Goal: Task Accomplishment & Management: Complete application form

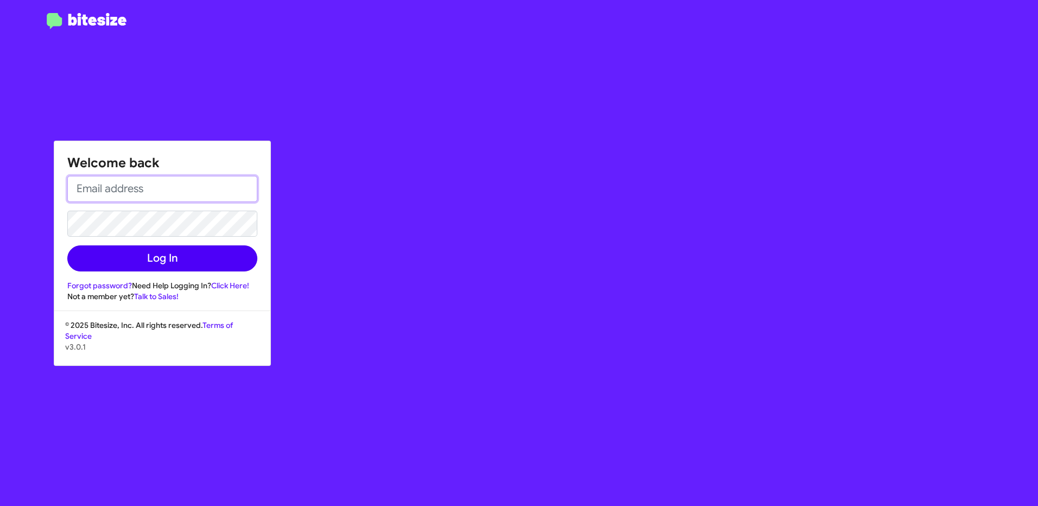
type input "[EMAIL_ADDRESS][DOMAIN_NAME]"
click at [156, 253] on button "Log In" at bounding box center [162, 258] width 190 height 26
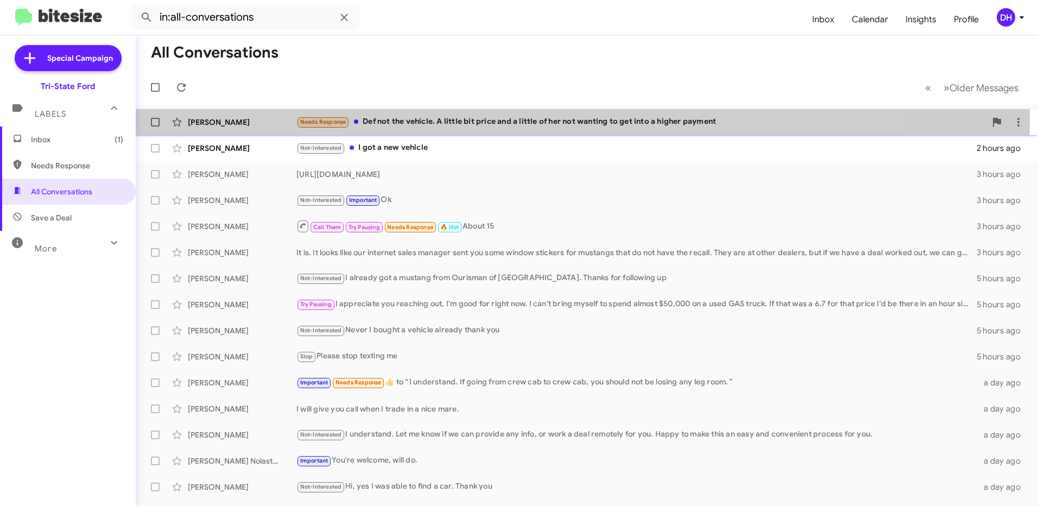
click at [417, 120] on div "Needs Response Def not the vehicle. A little bit price and a little of her not …" at bounding box center [640, 122] width 689 height 12
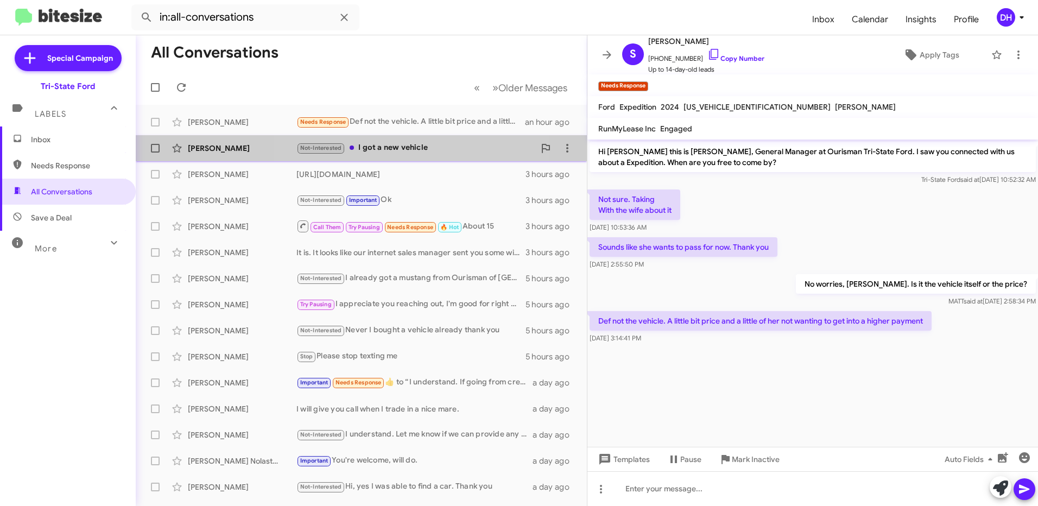
click at [399, 149] on div "Not-Interested I got a new vehicle" at bounding box center [415, 148] width 238 height 12
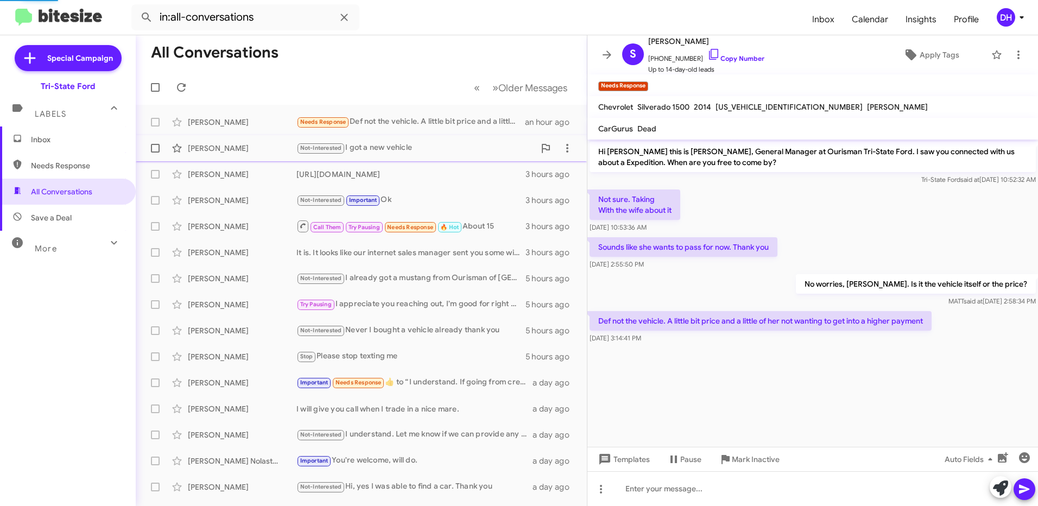
scroll to position [989, 0]
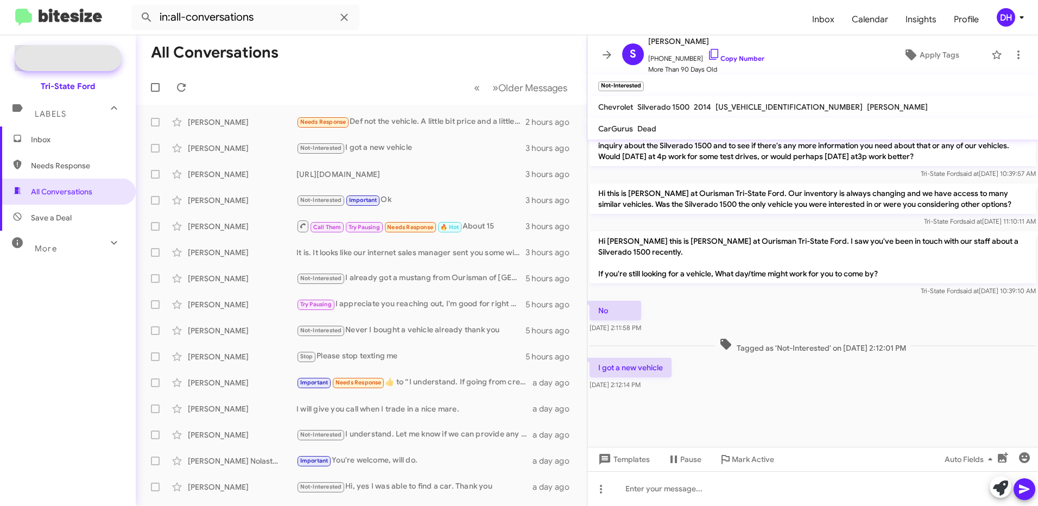
click at [84, 58] on span "Special Campaign" at bounding box center [80, 58] width 66 height 11
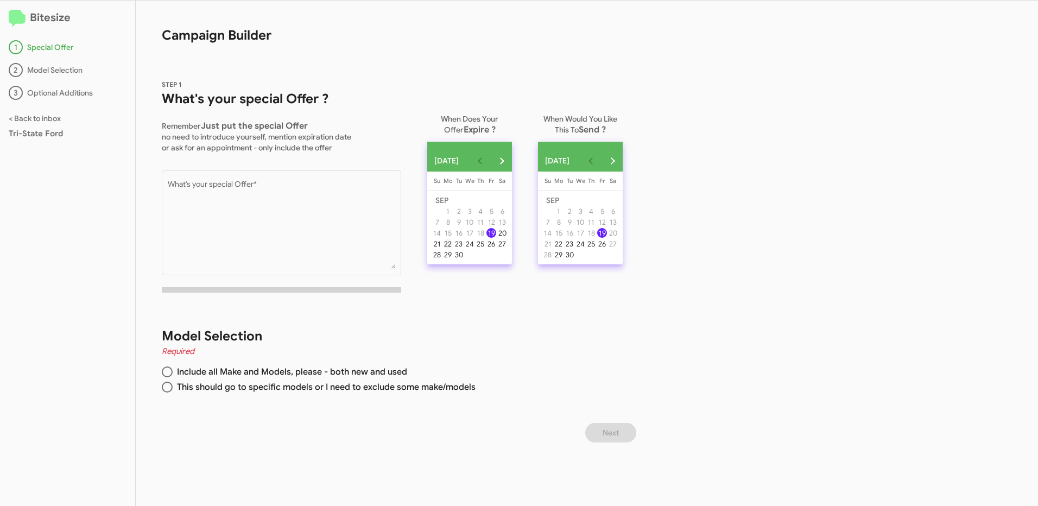
click at [449, 249] on div "22" at bounding box center [448, 244] width 10 height 10
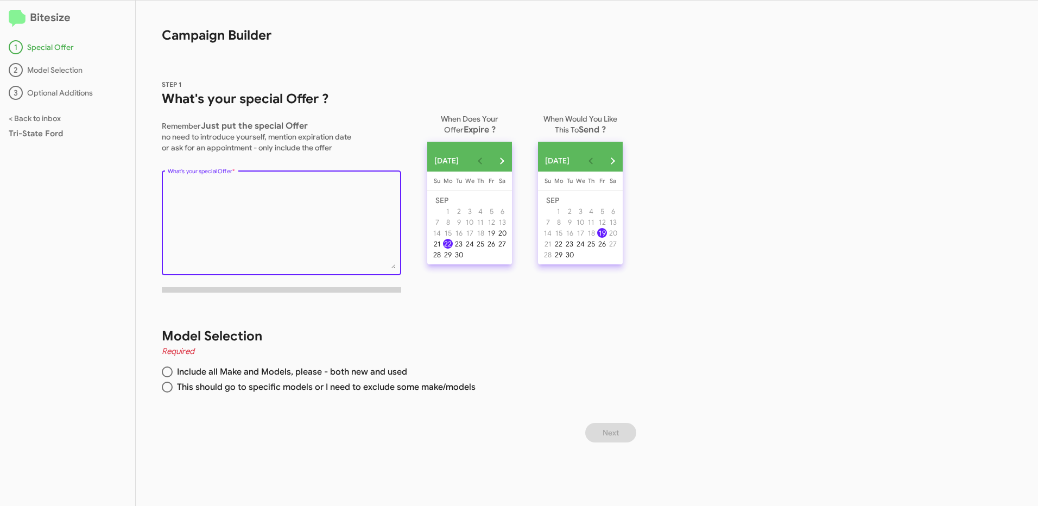
click at [211, 194] on textarea "What's your special Offer *" at bounding box center [282, 225] width 228 height 88
type textarea "f"
type textarea "Weekend Specials up to $500 more for your trade."
click at [163, 373] on span at bounding box center [167, 371] width 11 height 11
click at [163, 373] on input "Include all Make and Models, please - both new and used" at bounding box center [167, 371] width 11 height 11
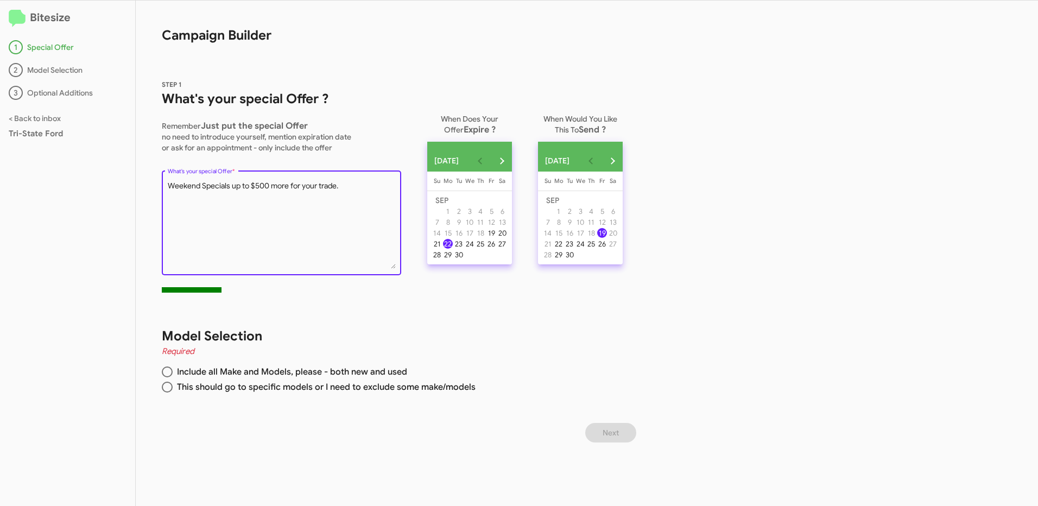
radio input "true"
click at [352, 187] on textarea "What's your special Offer *" at bounding box center [282, 225] width 228 height 88
type textarea "Weekend Specials up to $500 more for your trade."
